Goal: Information Seeking & Learning: Learn about a topic

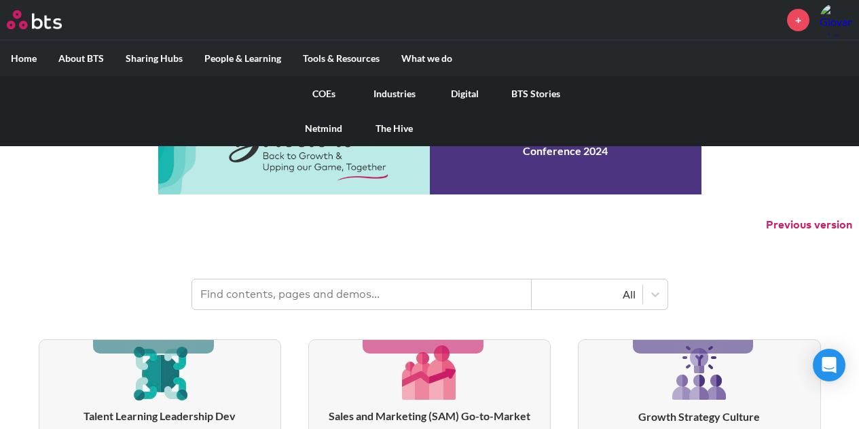
click at [321, 94] on link "COEs" at bounding box center [324, 93] width 71 height 35
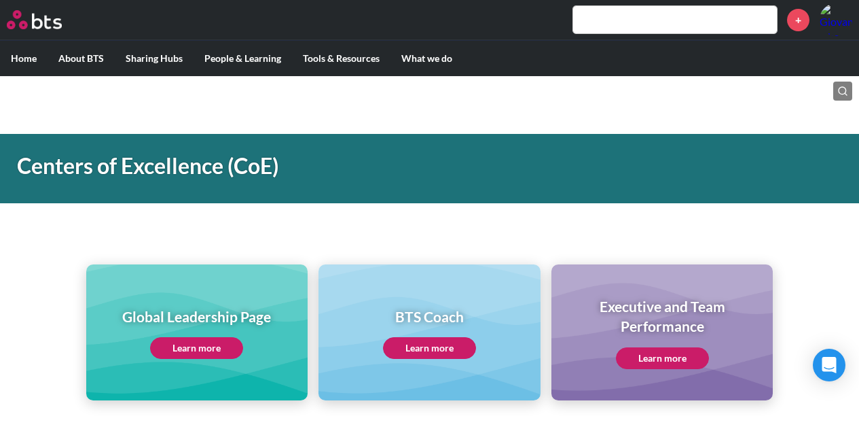
click at [209, 350] on link "Learn more" at bounding box center [196, 348] width 93 height 22
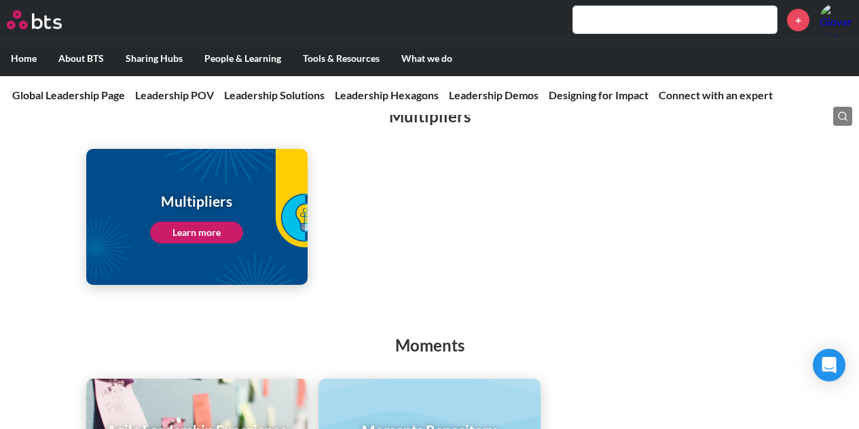
scroll to position [1842, 0]
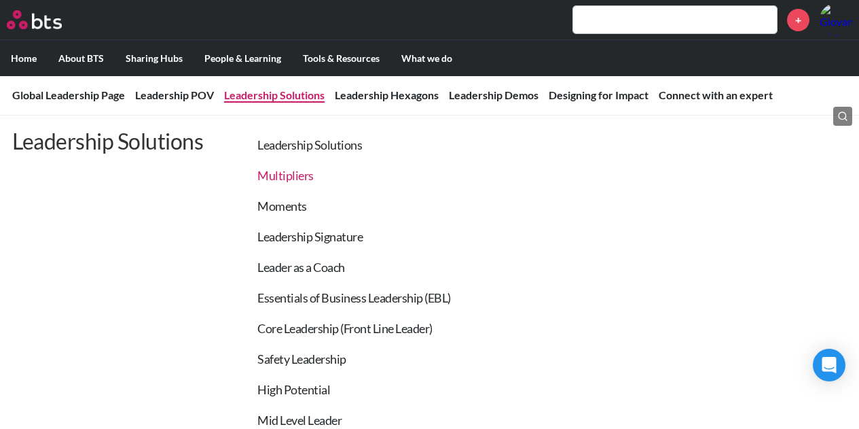
click at [291, 178] on link "Multipliers" at bounding box center [285, 175] width 56 height 15
click at [296, 174] on link "Multipliers" at bounding box center [285, 175] width 56 height 15
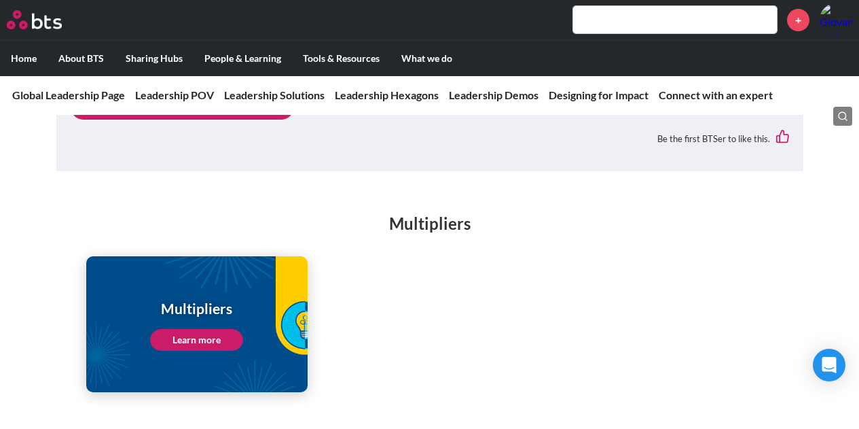
click at [214, 329] on link "Learn more" at bounding box center [196, 340] width 93 height 22
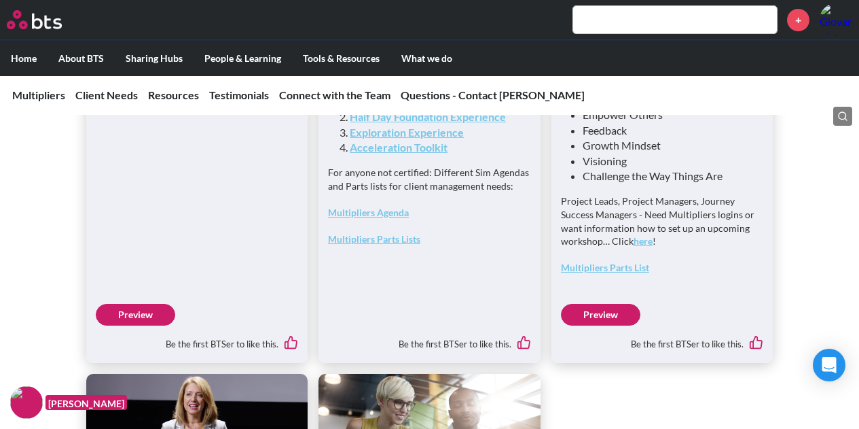
scroll to position [3697, 0]
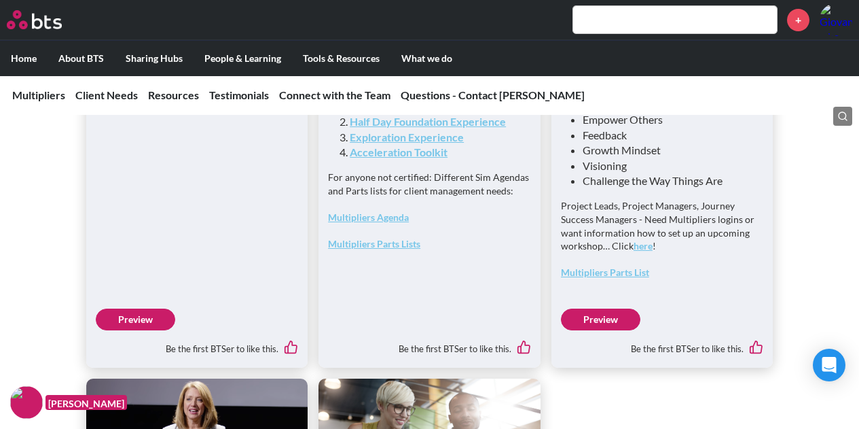
click at [124, 330] on link "Preview" at bounding box center [135, 319] width 79 height 22
